Goal: Check status: Check status

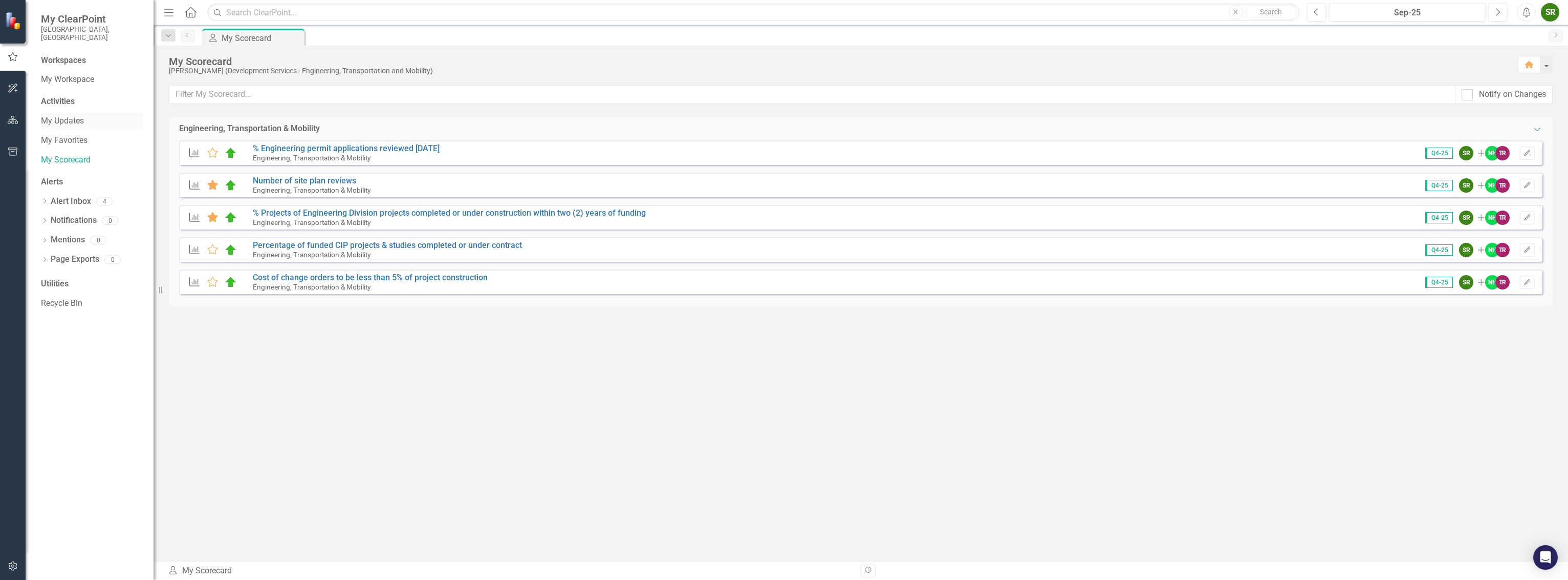
click at [65, 115] on link "My Updates" at bounding box center [92, 121] width 102 height 12
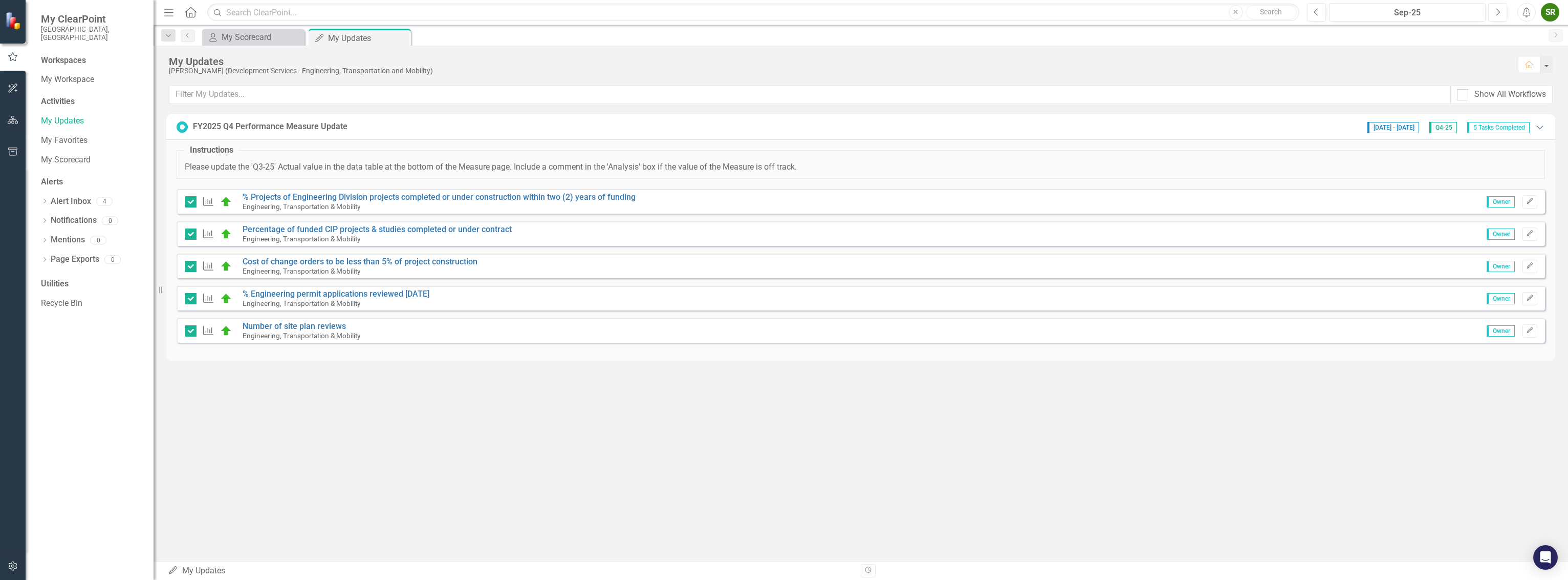
click at [1537, 125] on icon at bounding box center [1539, 127] width 6 height 4
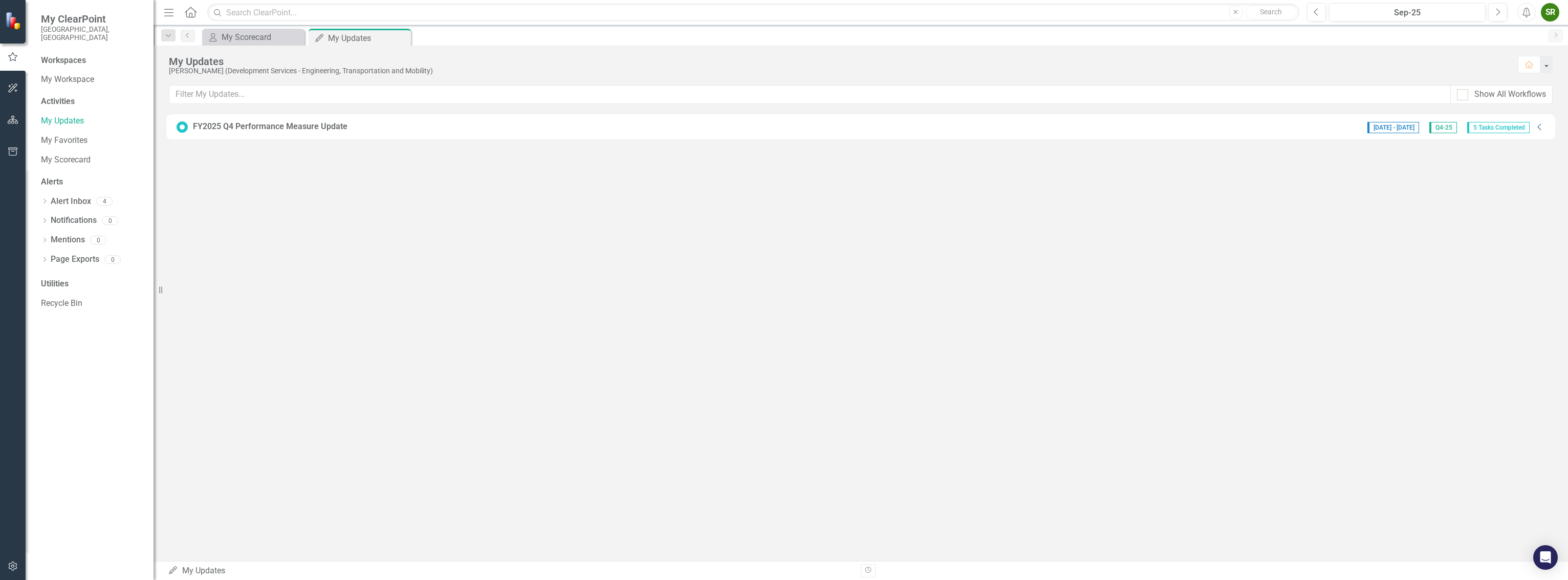
click at [1537, 125] on icon "Collapse" at bounding box center [1540, 127] width 10 height 9
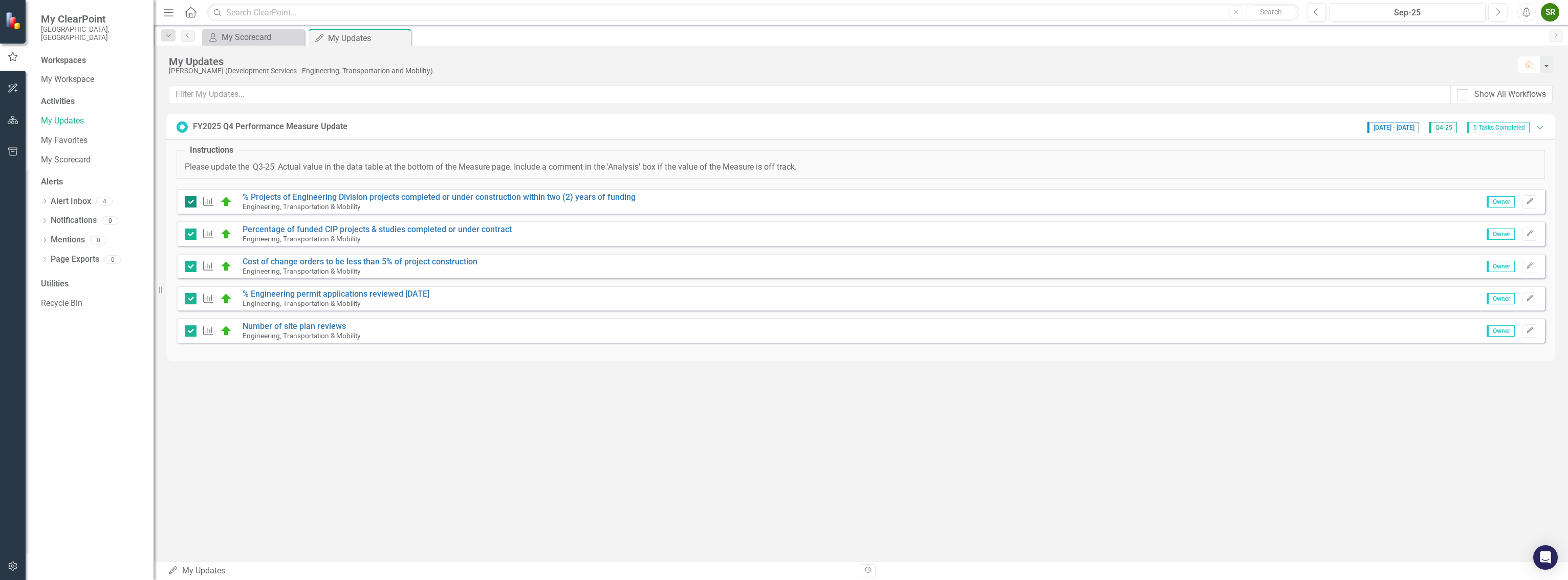
click at [193, 201] on div at bounding box center [191, 202] width 11 height 11
click at [192, 201] on input "checkbox" at bounding box center [188, 199] width 6 height 6
click at [191, 199] on input "checkbox" at bounding box center [188, 199] width 6 height 6
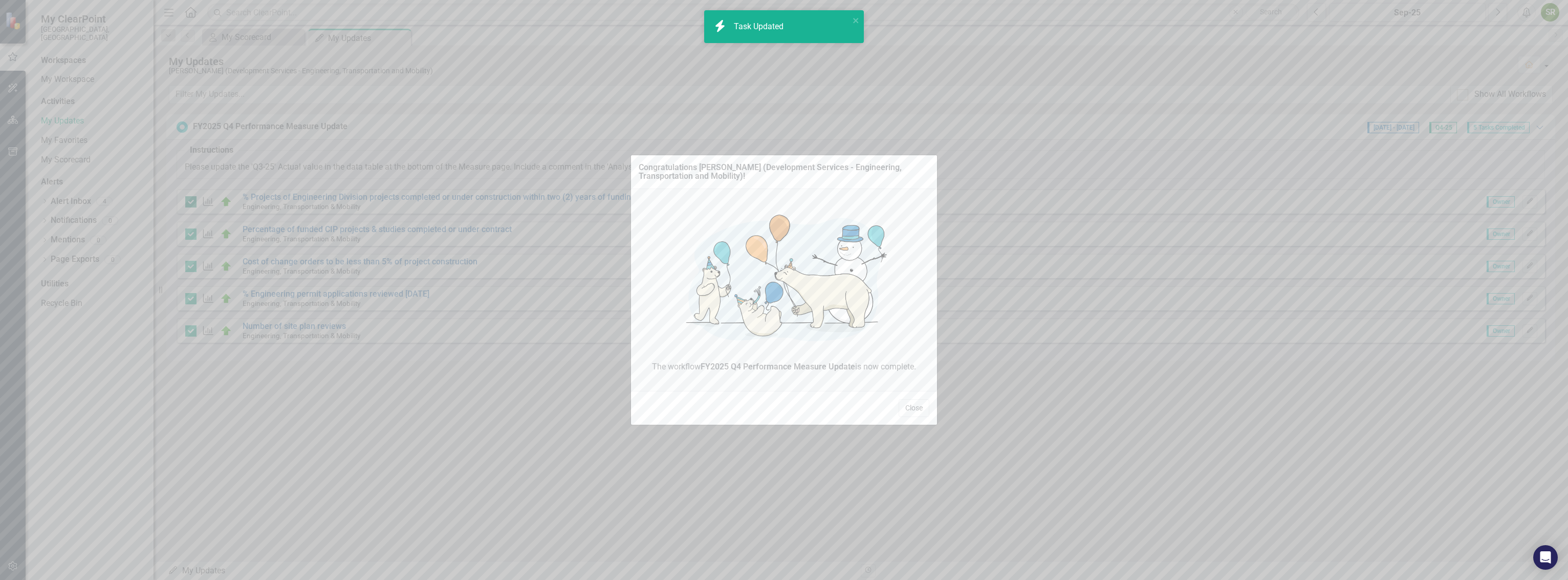
checkbox input "true"
click at [920, 408] on button "Close" at bounding box center [914, 408] width 31 height 18
